Goal: Task Accomplishment & Management: Complete application form

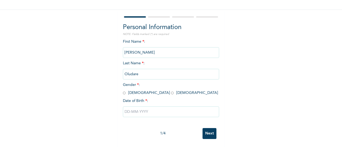
scroll to position [41, 0]
click at [171, 91] on input "radio" at bounding box center [172, 93] width 3 height 5
radio input "true"
click at [127, 111] on input "text" at bounding box center [171, 112] width 96 height 11
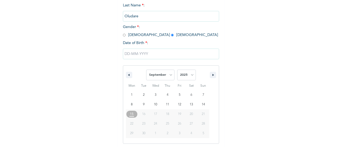
scroll to position [96, 0]
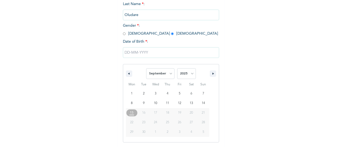
click at [142, 115] on span "16" at bounding box center [143, 113] width 3 height 10
click at [172, 77] on select "January February March April May June July August September October November De…" at bounding box center [160, 73] width 28 height 11
select select "6"
click at [146, 69] on select "January February March April May June July August September October November De…" at bounding box center [160, 73] width 28 height 11
click at [178, 78] on select "2025 2024 2023 2022 2021 2020 2019 2018 2017 2016 2015 2014 2013 2012 2011 2010…" at bounding box center [186, 73] width 19 height 11
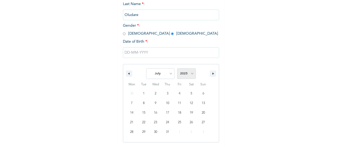
select select "1997"
click at [177, 69] on select "2025 2024 2023 2022 2021 2020 2019 2018 2017 2016 2015 2014 2013 2012 2011 2010…" at bounding box center [186, 73] width 19 height 11
type input "[DATE]"
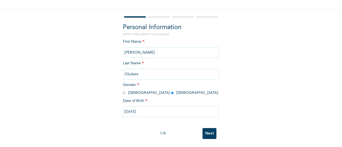
scroll to position [41, 0]
click at [203, 128] on input "Next" at bounding box center [209, 133] width 14 height 11
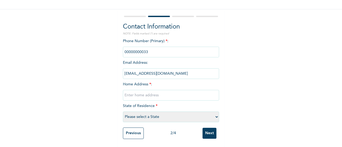
click at [139, 47] on input "phone" at bounding box center [171, 52] width 96 height 11
click at [275, 63] on div "Enrollee Sign-Up Form Contact Information NOTE: Fields marked (*) are required …" at bounding box center [171, 55] width 342 height 184
click at [173, 91] on input "text" at bounding box center [171, 95] width 96 height 11
type input "8"
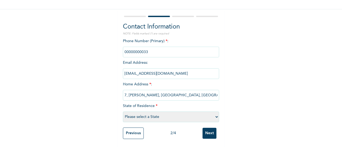
click at [147, 93] on input "7, [PERSON_NAME], [GEOGRAPHIC_DATA], [GEOGRAPHIC_DATA]" at bounding box center [171, 95] width 96 height 11
type input "[STREET_ADDRESS]"
click at [148, 118] on select "Please select a State [PERSON_NAME] (FCT) [PERSON_NAME] Ibom [GEOGRAPHIC_DATA] …" at bounding box center [171, 117] width 96 height 11
select select "28"
click at [123, 112] on select "Please select a State [PERSON_NAME] (FCT) [PERSON_NAME] Ibom [GEOGRAPHIC_DATA] …" at bounding box center [171, 117] width 96 height 11
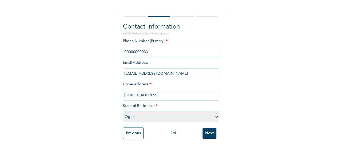
drag, startPoint x: 190, startPoint y: 94, endPoint x: 168, endPoint y: 91, distance: 22.9
click at [168, 91] on input "[STREET_ADDRESS]" at bounding box center [171, 95] width 96 height 11
type input "[STREET_ADDRESS]"
click at [202, 131] on input "Next" at bounding box center [209, 133] width 14 height 11
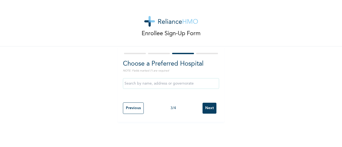
scroll to position [0, 0]
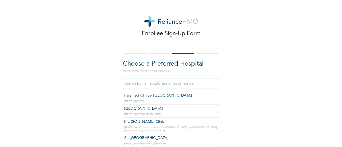
click at [142, 86] on input "text" at bounding box center [171, 83] width 96 height 11
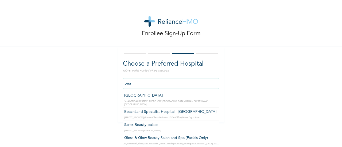
type input "[GEOGRAPHIC_DATA]"
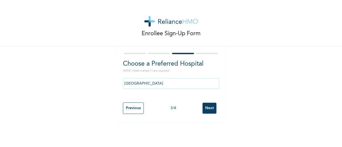
click at [203, 108] on input "Next" at bounding box center [209, 108] width 14 height 11
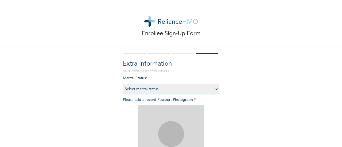
click at [179, 89] on select "Select marital status [DEMOGRAPHIC_DATA] Married [DEMOGRAPHIC_DATA] Widow/[DEMO…" at bounding box center [171, 89] width 96 height 11
select select "1"
click at [123, 84] on select "Select marital status [DEMOGRAPHIC_DATA] Married [DEMOGRAPHIC_DATA] Widow/[DEMO…" at bounding box center [171, 89] width 96 height 11
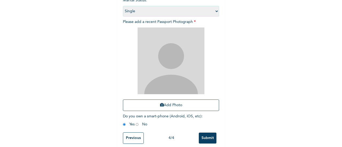
scroll to position [81, 0]
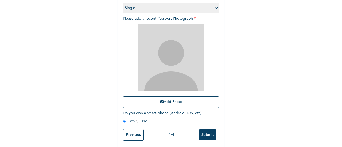
click at [250, 93] on div "Enrollee Sign-Up Form Extra Information NOTE: Fields marked (*) are required Ma…" at bounding box center [171, 34] width 342 height 230
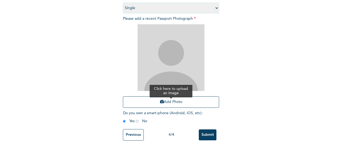
click at [166, 98] on button "Add Photo" at bounding box center [171, 101] width 96 height 11
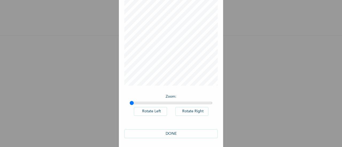
scroll to position [39, 0]
click at [155, 70] on div "Zoom : Rotate Left Rotate Right DONE" at bounding box center [170, 66] width 93 height 151
drag, startPoint x: 128, startPoint y: 85, endPoint x: 166, endPoint y: 93, distance: 39.1
click at [166, 93] on div "Zoom : Rotate Left Rotate Right DONE" at bounding box center [170, 66] width 93 height 151
drag, startPoint x: 337, startPoint y: 71, endPoint x: 339, endPoint y: 21, distance: 50.2
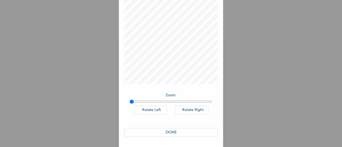
click at [339, 21] on div "× Add Picture Zoom : Rotate Left Rotate Right DONE" at bounding box center [171, 73] width 342 height 147
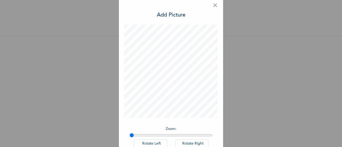
scroll to position [0, 0]
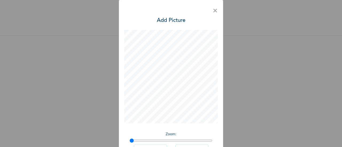
click at [213, 11] on span "×" at bounding box center [215, 10] width 5 height 11
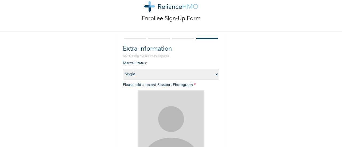
click at [162, 108] on img at bounding box center [171, 124] width 67 height 67
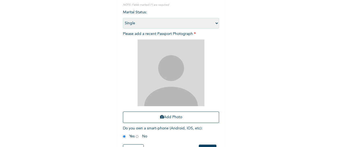
scroll to position [68, 0]
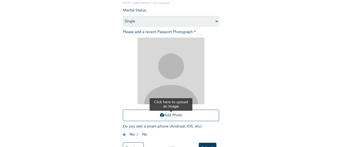
click at [183, 117] on button "Add Photo" at bounding box center [171, 115] width 96 height 11
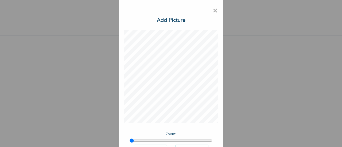
drag, startPoint x: 337, startPoint y: 58, endPoint x: 337, endPoint y: 100, distance: 42.2
click at [337, 100] on div "× Add Picture Zoom : Rotate Left Rotate Right DONE" at bounding box center [171, 73] width 342 height 147
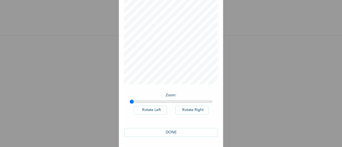
click at [168, 134] on button "DONE" at bounding box center [170, 132] width 93 height 9
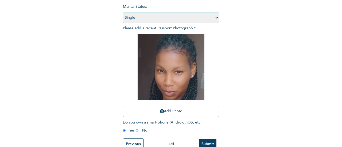
scroll to position [87, 0]
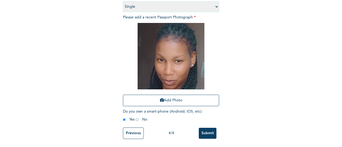
drag, startPoint x: 337, startPoint y: 92, endPoint x: 338, endPoint y: 105, distance: 13.4
click at [338, 105] on div "Enrollee Sign-Up Form Extra Information NOTE: Fields marked (*) are required Ma…" at bounding box center [171, 73] width 342 height 147
click at [201, 129] on input "Submit" at bounding box center [208, 133] width 18 height 11
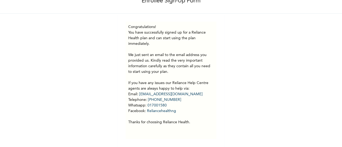
scroll to position [37, 0]
